Goal: Information Seeking & Learning: Learn about a topic

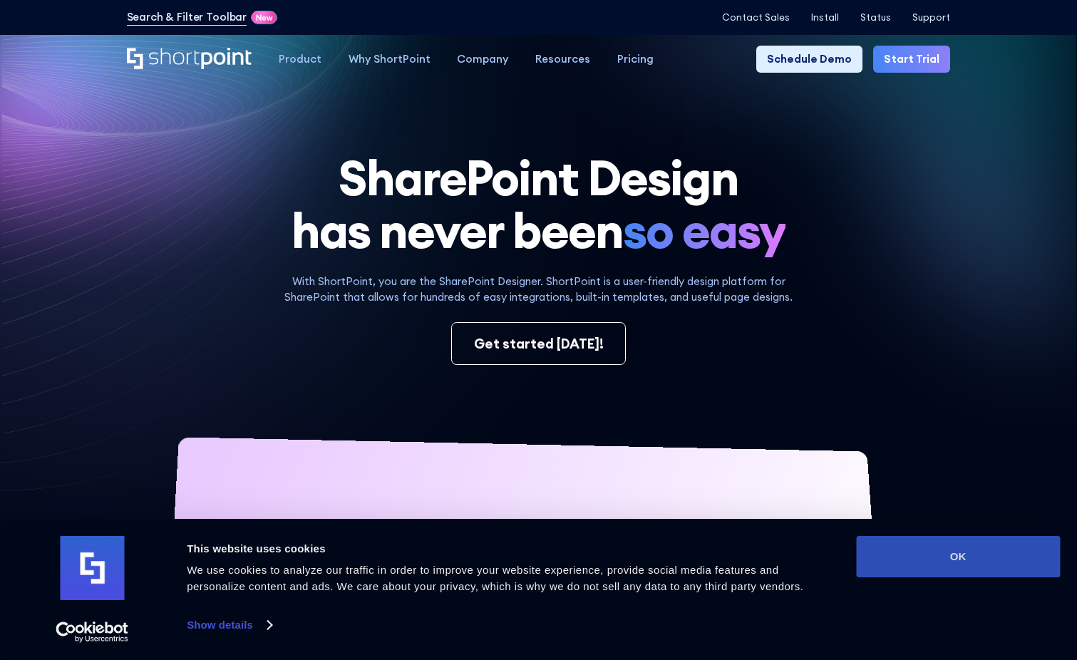
click at [959, 545] on button "OK" at bounding box center [958, 556] width 204 height 41
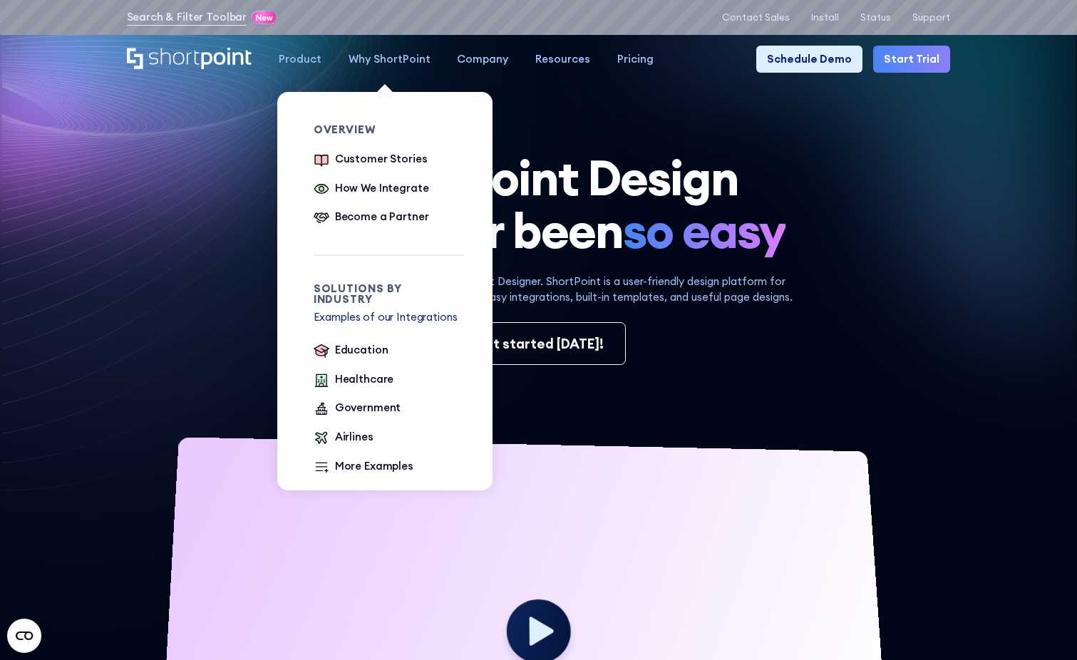
click at [387, 63] on div "Why ShortPoint" at bounding box center [390, 59] width 82 height 16
click at [372, 155] on div "Customer Stories" at bounding box center [381, 159] width 93 height 16
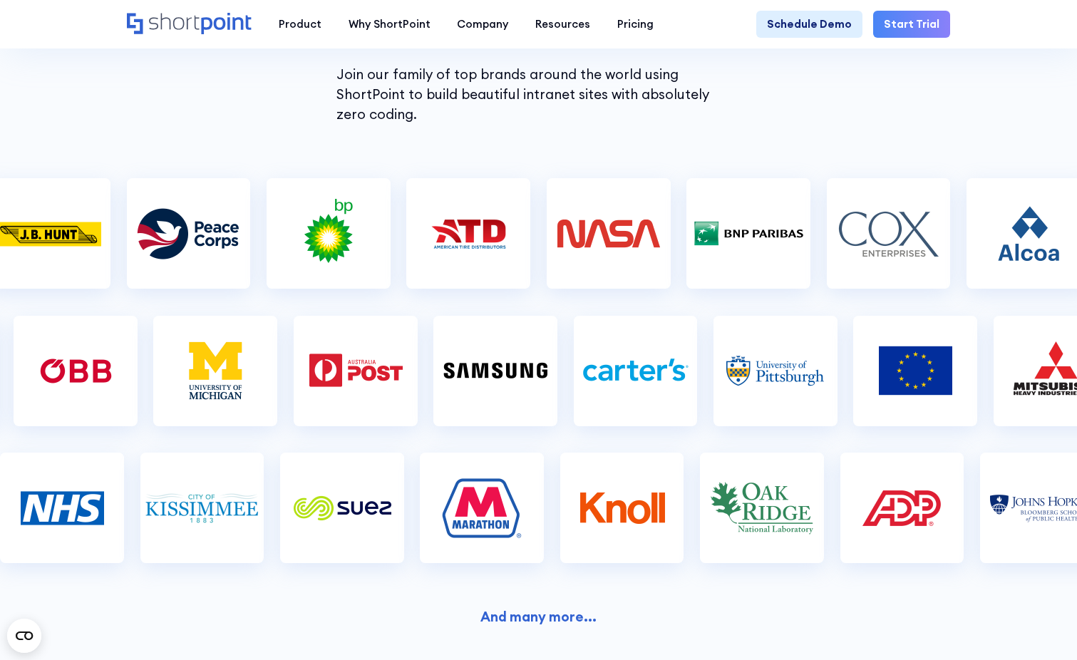
scroll to position [277, 0]
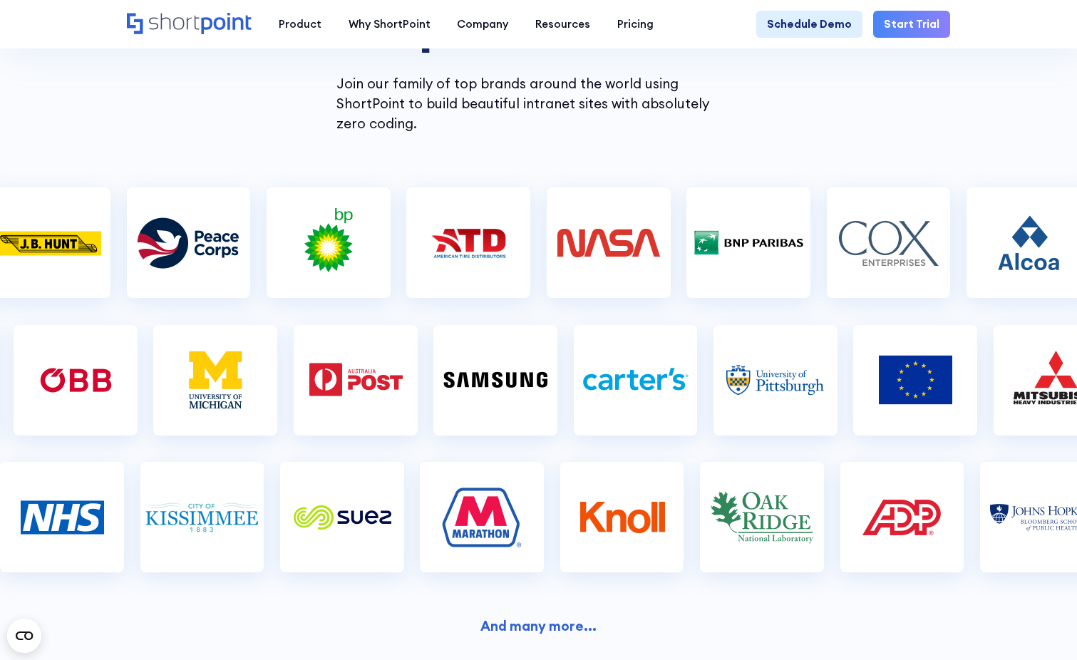
click at [867, 390] on img at bounding box center [915, 379] width 114 height 71
drag, startPoint x: 303, startPoint y: 652, endPoint x: 295, endPoint y: 624, distance: 28.9
click at [295, 624] on section "SHORTPOINT CUSTOMERS Better, faster, more productive Join our family of top bra…" at bounding box center [538, 247] width 1077 height 994
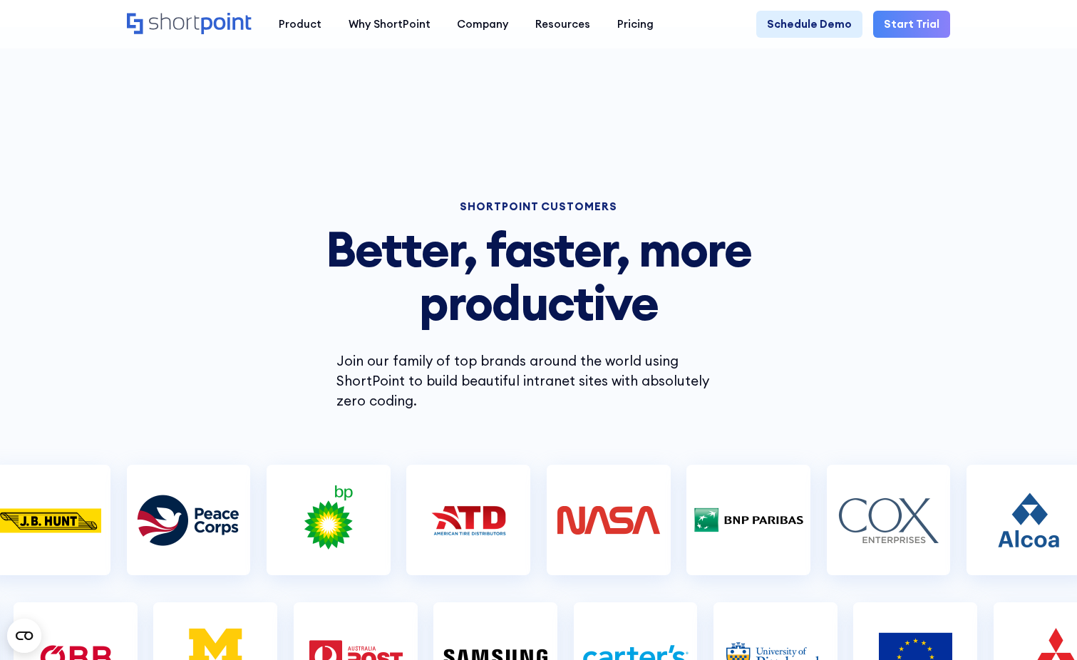
click at [184, 27] on icon "Home" at bounding box center [189, 23] width 125 height 21
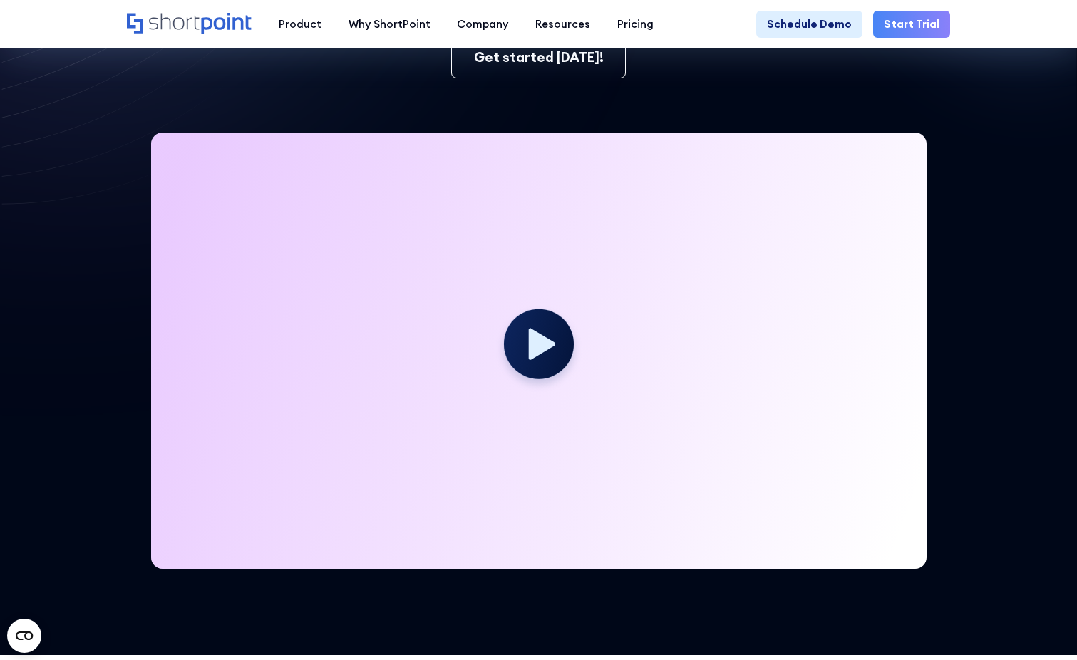
scroll to position [285, 0]
